Goal: Feedback & Contribution: Contribute content

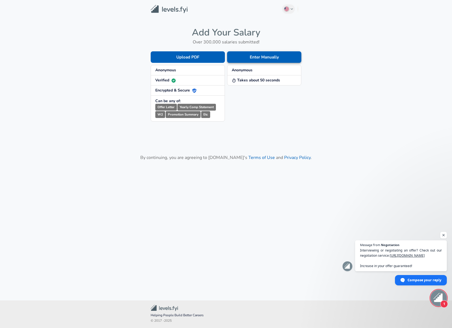
click at [241, 59] on button "Enter Manually" at bounding box center [264, 56] width 74 height 11
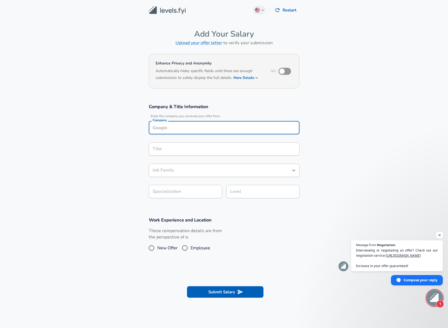
scroll to position [5, 0]
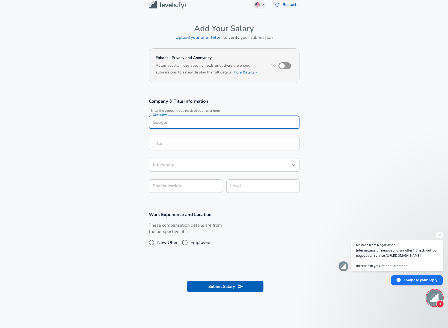
click at [172, 126] on input "Company" at bounding box center [224, 122] width 146 height 8
click at [170, 134] on li "dv01" at bounding box center [224, 135] width 151 height 8
type input "dv01"
click at [171, 140] on input "Title" at bounding box center [224, 143] width 146 height 8
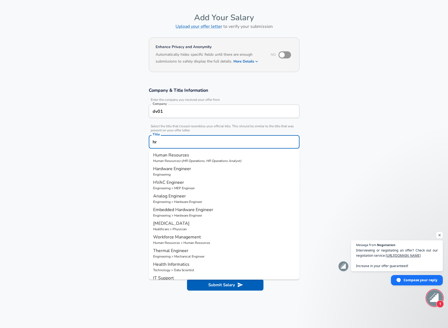
click at [191, 156] on p "Human Resources" at bounding box center [224, 155] width 142 height 7
type input "Human Resources"
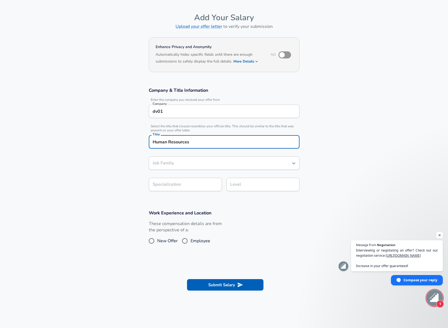
type input "Human Resources"
click at [178, 186] on section "Company & Title Information Enter the company you received your offer from Comp…" at bounding box center [224, 142] width 448 height 122
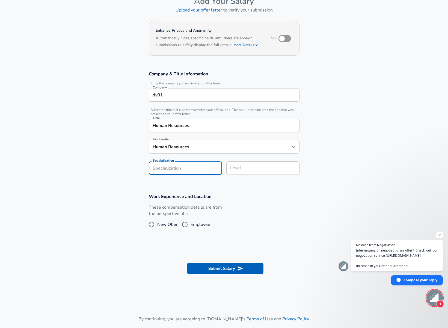
click at [180, 170] on input "Specialization" at bounding box center [185, 167] width 73 height 13
type input "HR"
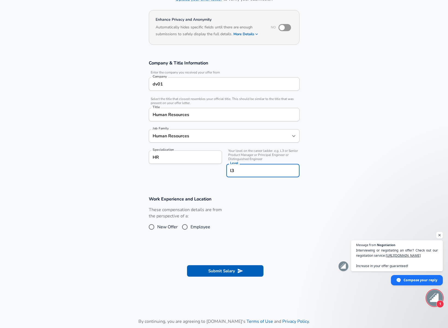
type input "l3"
click at [186, 227] on input "Employee" at bounding box center [184, 226] width 11 height 9
radio input "true"
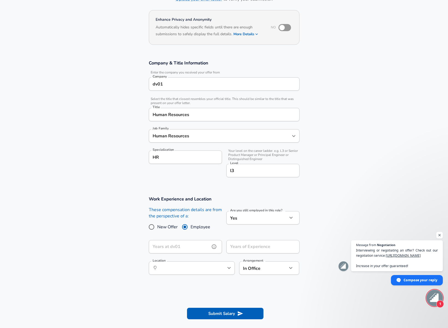
click at [178, 248] on input "Years at dv01" at bounding box center [179, 246] width 61 height 13
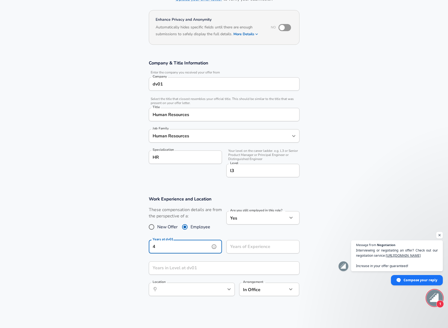
type input "4"
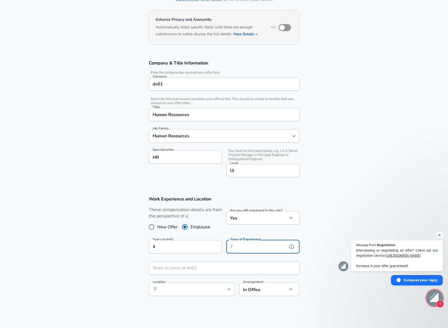
click at [247, 250] on input "Years of Experience" at bounding box center [256, 246] width 61 height 13
type input "10"
click at [164, 268] on div "Years in Level at dv01 Years in Level at dv01" at bounding box center [224, 268] width 151 height 15
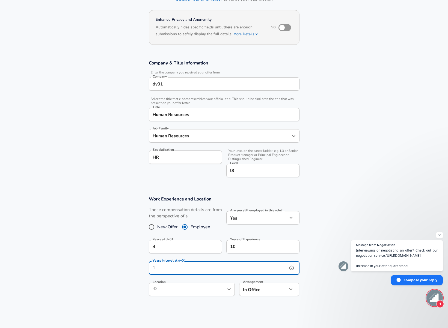
type input "1"
click at [263, 284] on body "English ([GEOGRAPHIC_DATA]) Change Restart Add Your Salary Upload your offer le…" at bounding box center [224, 120] width 448 height 328
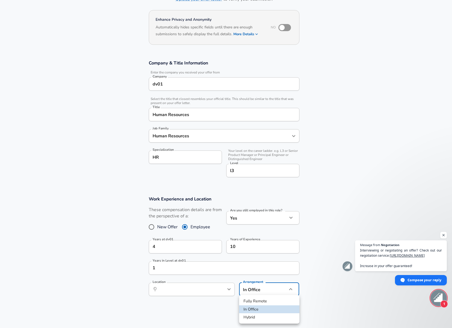
click at [263, 300] on li "Fully Remote" at bounding box center [269, 301] width 60 height 8
type input "remote"
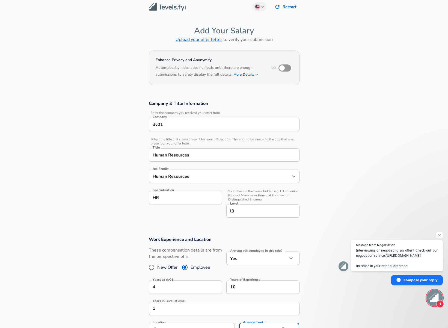
scroll to position [0, 0]
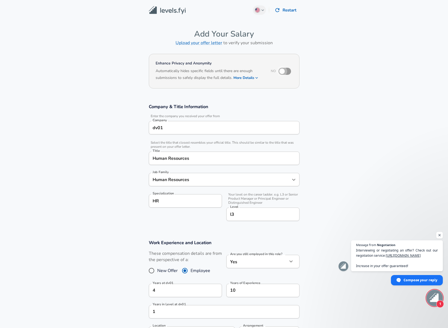
click at [286, 73] on input "checkbox" at bounding box center [281, 71] width 31 height 10
checkbox input "true"
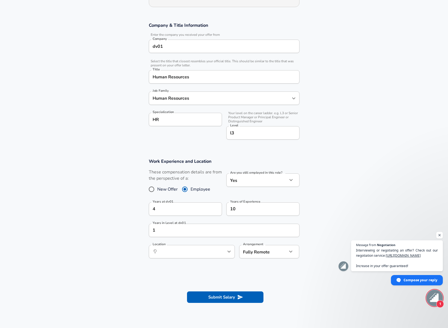
scroll to position [170, 0]
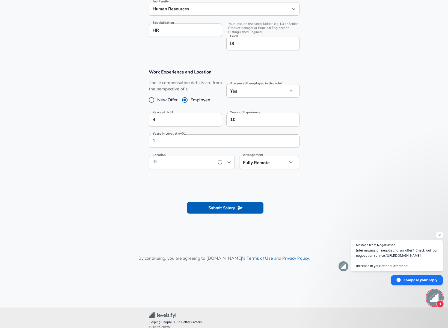
click at [178, 164] on input "Location" at bounding box center [186, 162] width 56 height 8
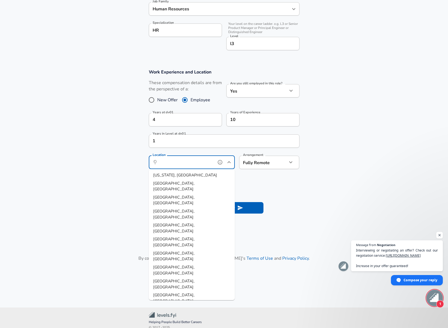
click at [170, 175] on span "[US_STATE], [GEOGRAPHIC_DATA]" at bounding box center [185, 174] width 64 height 5
type input "[US_STATE], [GEOGRAPHIC_DATA]"
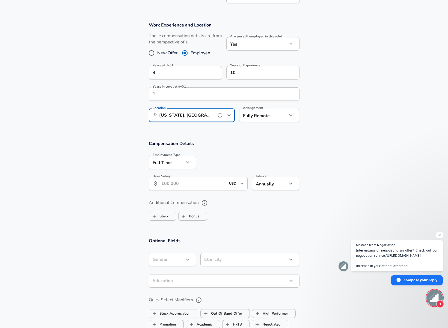
scroll to position [219, 0]
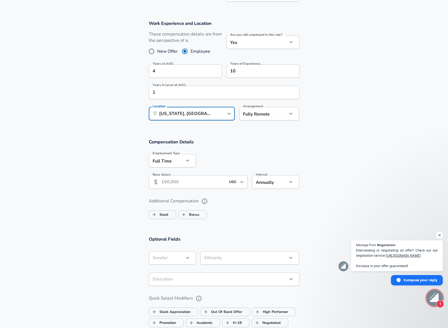
click at [169, 182] on input "Base Salary" at bounding box center [193, 181] width 65 height 13
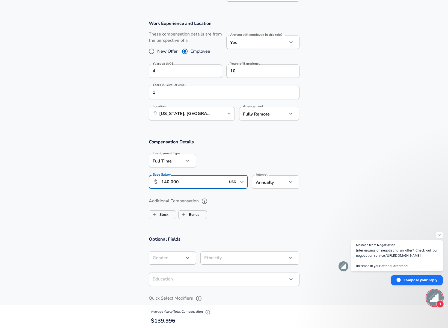
type input "140,000"
click at [253, 219] on div "Additional Compensation Stock Bonus" at bounding box center [224, 208] width 151 height 25
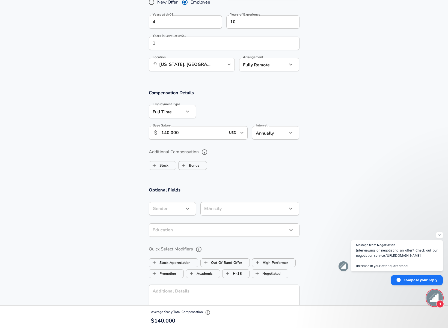
scroll to position [303, 0]
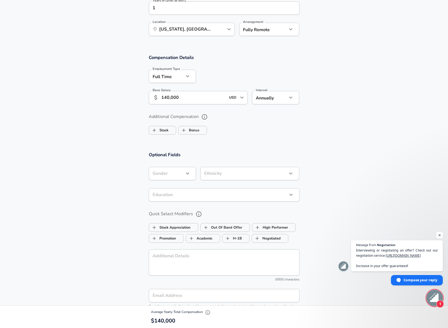
click at [197, 213] on icon "help" at bounding box center [198, 214] width 7 height 7
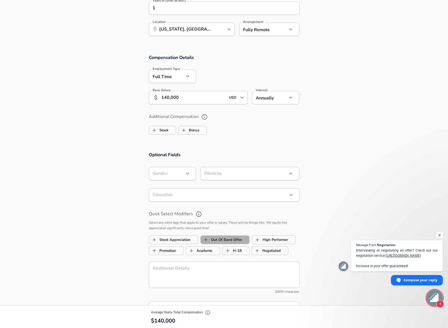
click at [220, 240] on label "Out Of Band Offer" at bounding box center [220, 239] width 41 height 10
click at [206, 239] on input "Out Of Band Offer" at bounding box center [205, 239] width 10 height 10
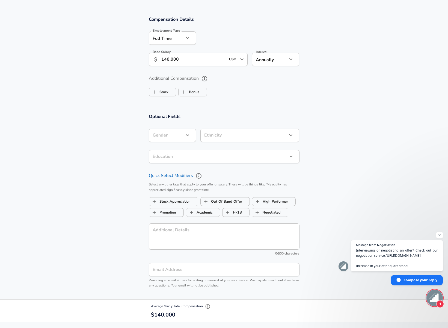
scroll to position [354, 0]
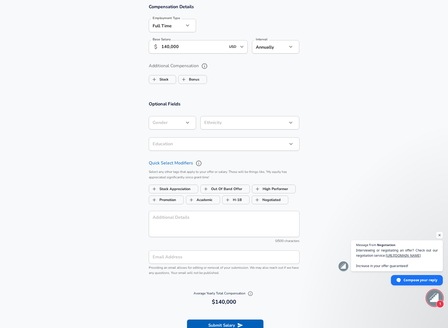
checkbox input "false"
click at [170, 257] on input "Email Address" at bounding box center [224, 256] width 151 height 13
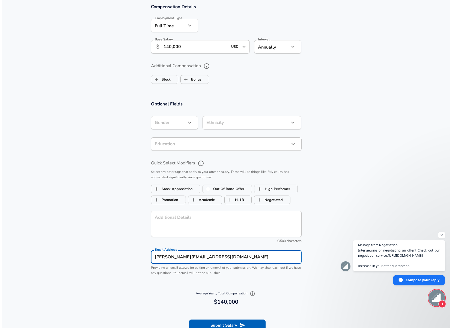
scroll to position [411, 0]
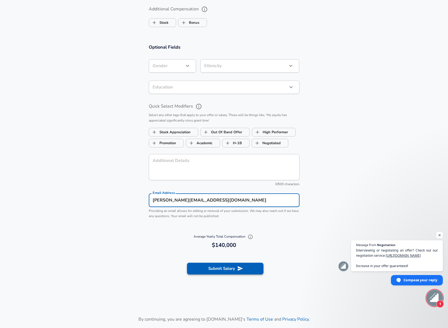
type input "[PERSON_NAME][EMAIL_ADDRESS][DOMAIN_NAME]"
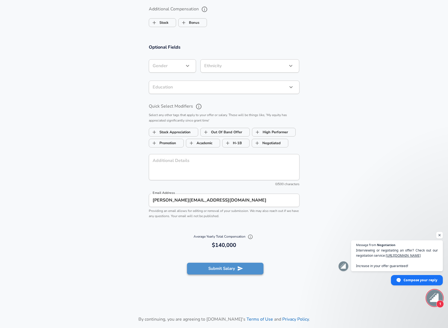
click at [236, 268] on button "Submit Salary" at bounding box center [225, 267] width 76 height 11
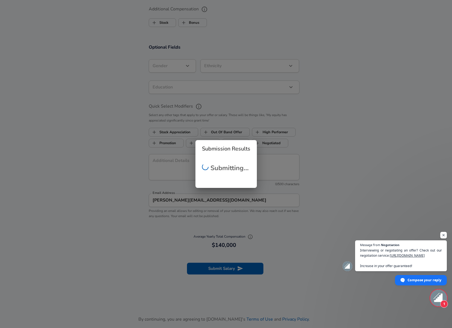
checkbox input "false"
